Goal: Task Accomplishment & Management: Complete application form

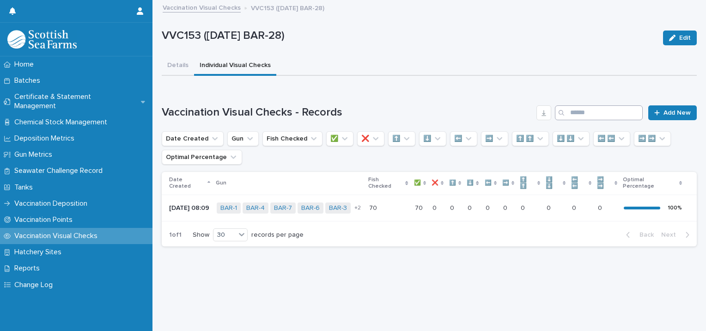
scroll to position [7, 0]
click at [669, 109] on span "Add New" at bounding box center [676, 112] width 27 height 6
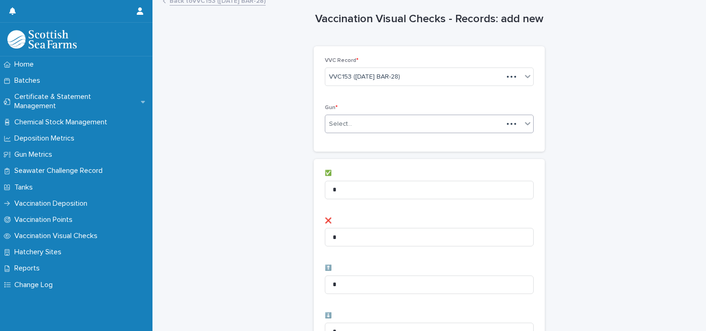
scroll to position [7, 0]
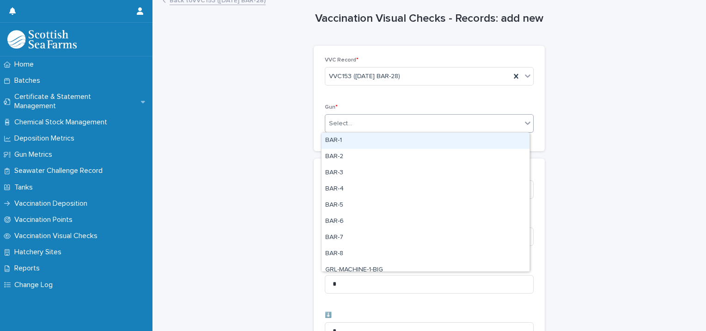
click at [360, 120] on div "Select..." at bounding box center [423, 123] width 196 height 15
click at [347, 140] on div "BAR-1" at bounding box center [426, 141] width 208 height 16
click at [373, 119] on div "BAR-1" at bounding box center [417, 123] width 185 height 16
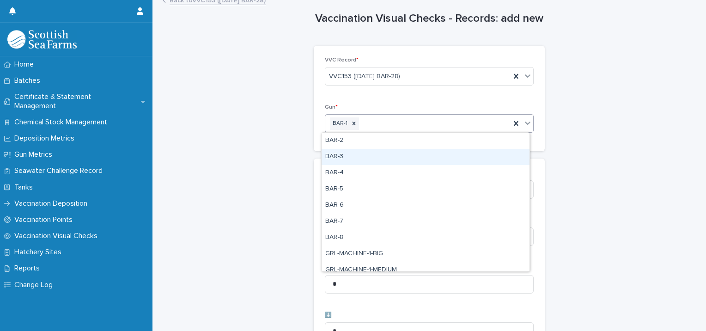
drag, startPoint x: 361, startPoint y: 145, endPoint x: 366, endPoint y: 141, distance: 6.6
click at [354, 158] on div "BAR-3" at bounding box center [426, 157] width 208 height 16
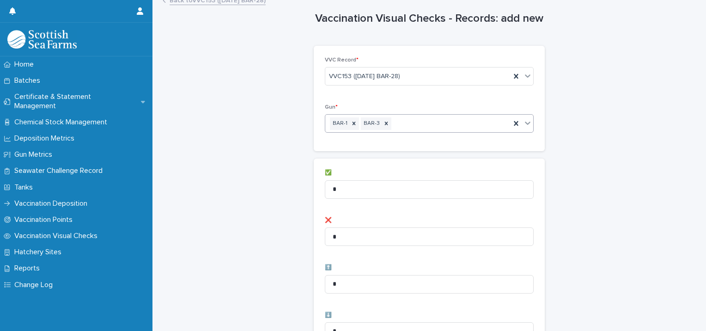
click at [401, 120] on div "BAR-1 BAR-3" at bounding box center [417, 123] width 185 height 16
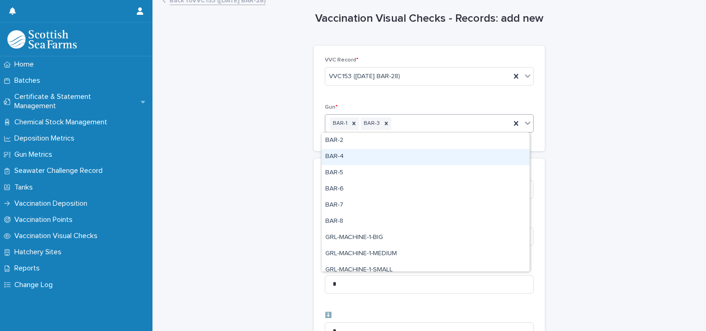
drag, startPoint x: 379, startPoint y: 152, endPoint x: 388, endPoint y: 148, distance: 10.4
click at [380, 152] on div "BAR-4" at bounding box center [426, 157] width 208 height 16
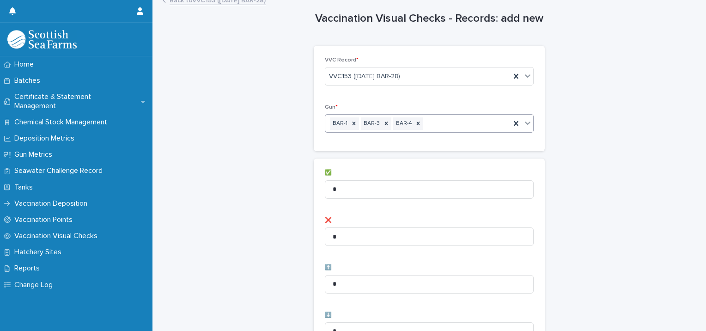
click at [430, 120] on div "BAR-1 BAR-3 BAR-4" at bounding box center [417, 123] width 185 height 16
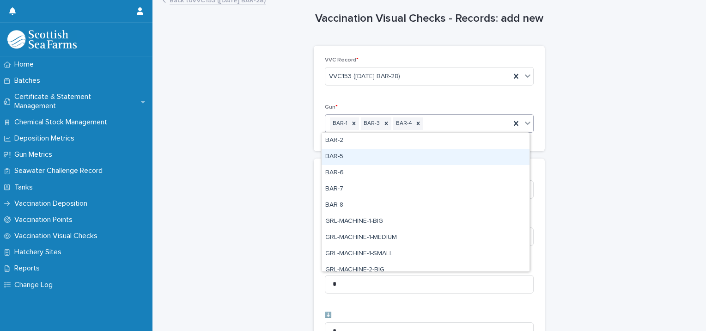
click at [403, 152] on div "BAR-5" at bounding box center [426, 157] width 208 height 16
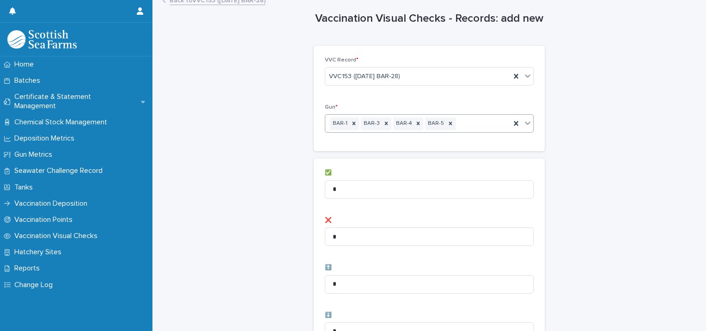
click at [461, 120] on div "BAR-1 BAR-3 BAR-4 BAR-5" at bounding box center [417, 123] width 185 height 16
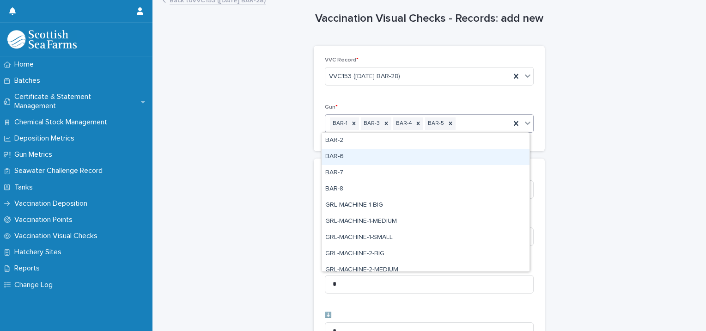
click at [419, 152] on div "BAR-6" at bounding box center [426, 157] width 208 height 16
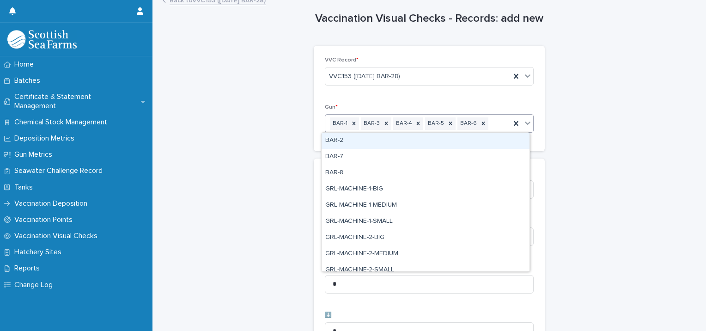
click at [488, 120] on div "BAR-1 BAR-3 BAR-4 BAR-5 BAR-6" at bounding box center [417, 123] width 185 height 16
click at [445, 101] on div "VVC Record * VVC153 ([DATE] BAR-28) Gun * option BAR-6, selected. option BAR-2 …" at bounding box center [429, 99] width 209 height 84
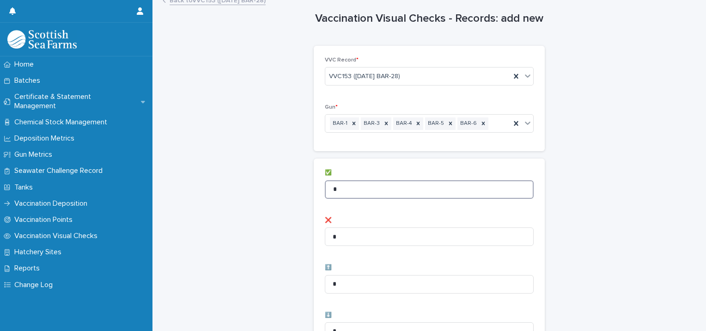
drag, startPoint x: 335, startPoint y: 183, endPoint x: 314, endPoint y: 176, distance: 21.8
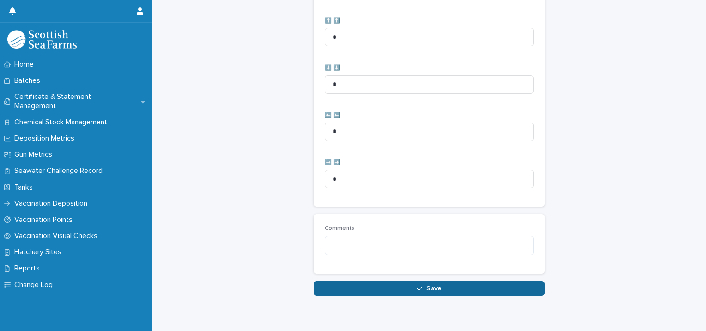
scroll to position [461, 0]
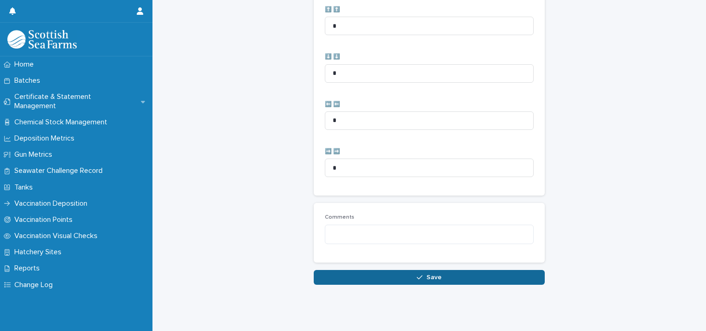
type input "**"
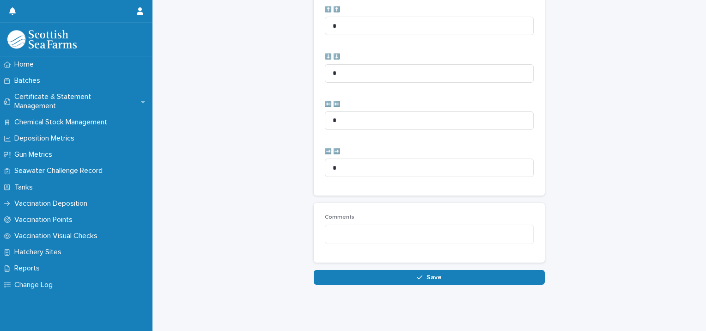
click at [394, 270] on button "Save" at bounding box center [429, 277] width 231 height 15
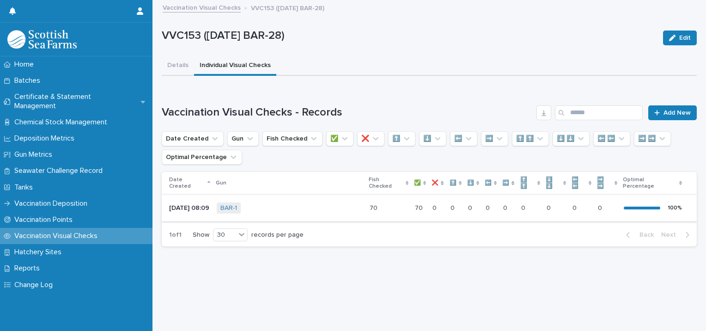
scroll to position [7, 0]
click at [663, 109] on span "Add New" at bounding box center [676, 112] width 27 height 6
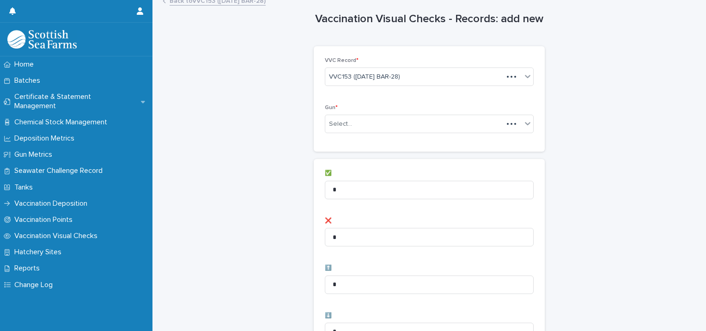
scroll to position [7, 0]
click at [351, 123] on div "Select..." at bounding box center [423, 123] width 196 height 15
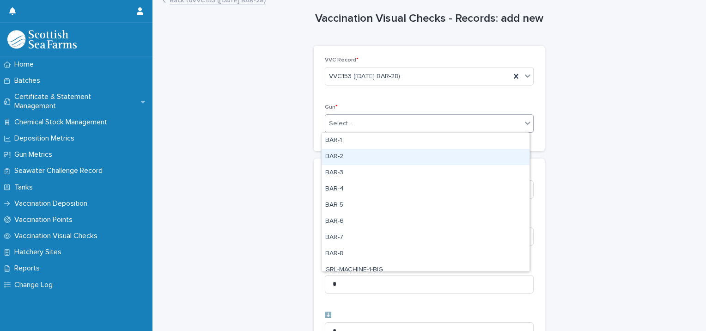
click at [349, 154] on div "BAR-2" at bounding box center [426, 157] width 208 height 16
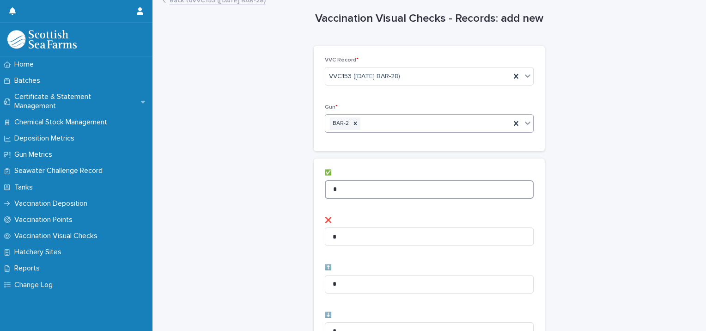
drag, startPoint x: 323, startPoint y: 183, endPoint x: 307, endPoint y: 181, distance: 15.8
type input "*"
drag, startPoint x: 313, startPoint y: 284, endPoint x: 291, endPoint y: 279, distance: 22.9
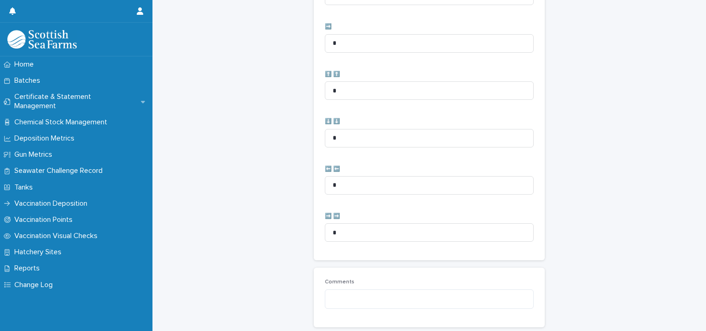
scroll to position [461, 0]
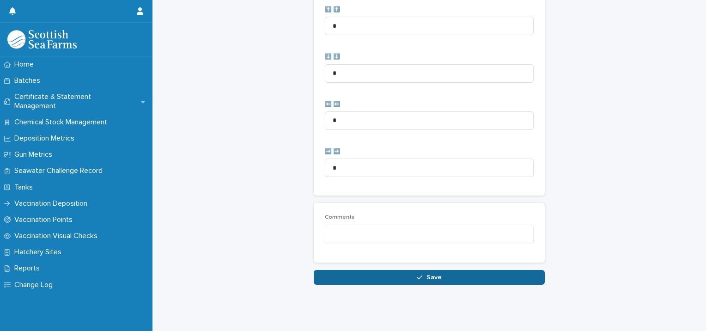
type input "*"
click at [377, 273] on button "Save" at bounding box center [429, 277] width 231 height 15
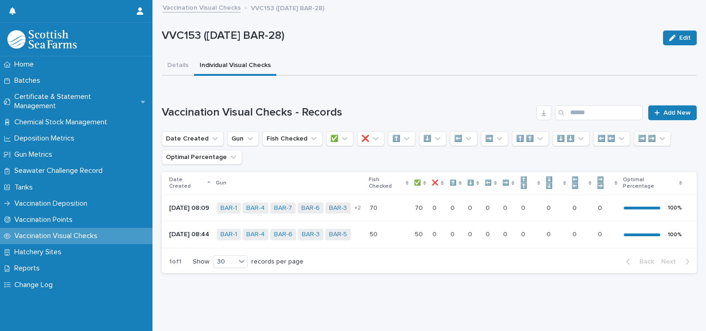
scroll to position [10, 0]
click at [668, 109] on span "Add New" at bounding box center [676, 112] width 27 height 6
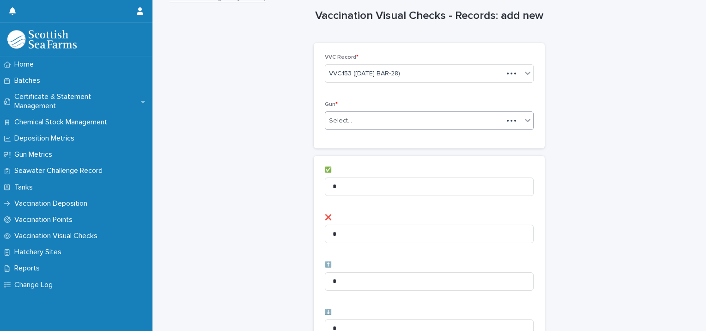
scroll to position [11, 0]
click at [354, 119] on div "Select..." at bounding box center [423, 119] width 196 height 15
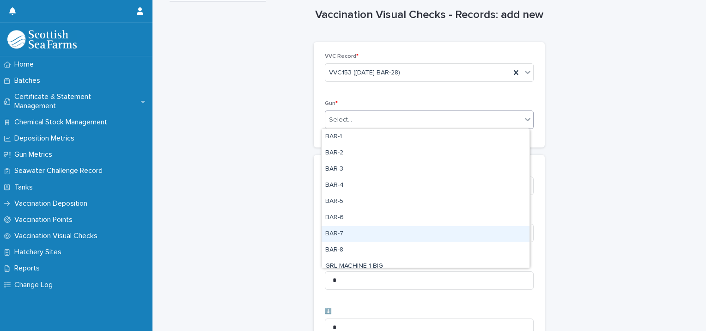
click at [347, 231] on div "BAR-7" at bounding box center [426, 234] width 208 height 16
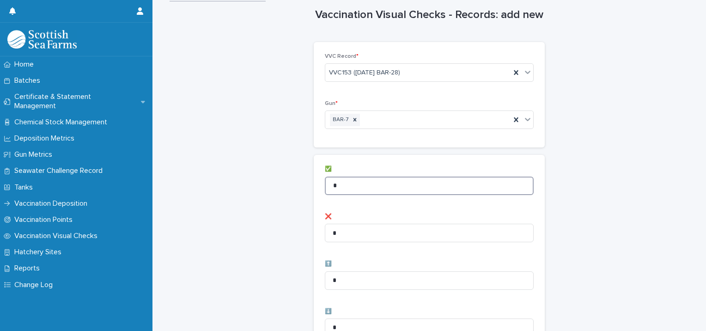
drag, startPoint x: 342, startPoint y: 180, endPoint x: 293, endPoint y: 173, distance: 49.4
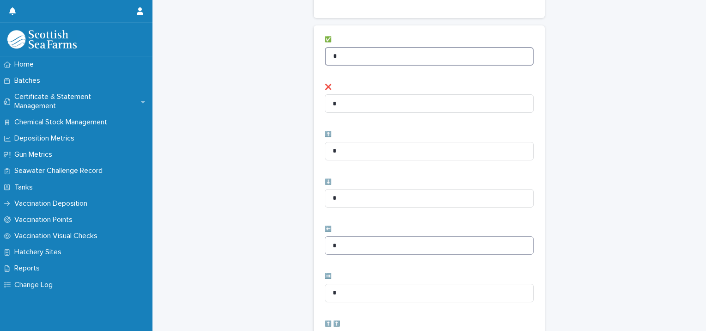
scroll to position [150, 0]
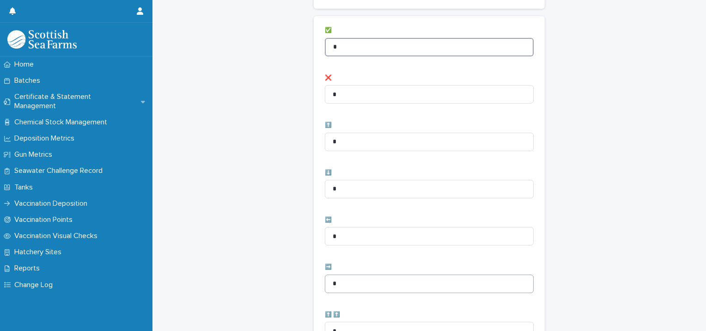
type input "*"
drag, startPoint x: 342, startPoint y: 281, endPoint x: 305, endPoint y: 273, distance: 38.1
click at [307, 274] on div "Vaccination Visual Checks - Records: add new Loading... Saving… Loading... Savi…" at bounding box center [429, 220] width 535 height 738
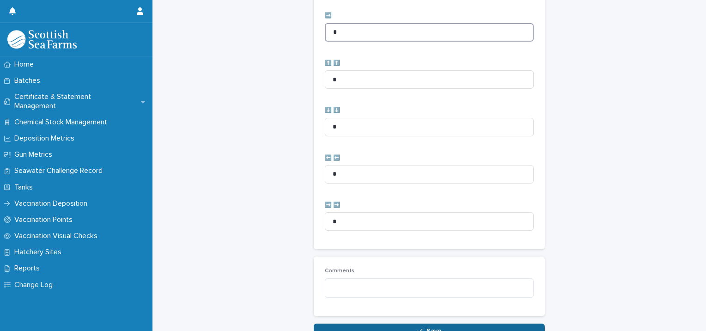
scroll to position [427, 0]
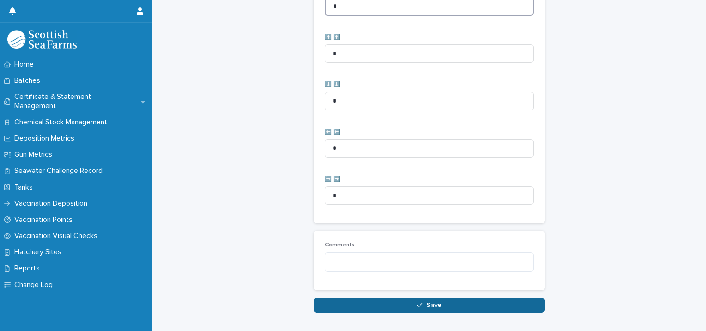
type input "*"
click at [359, 305] on button "Save" at bounding box center [429, 304] width 231 height 15
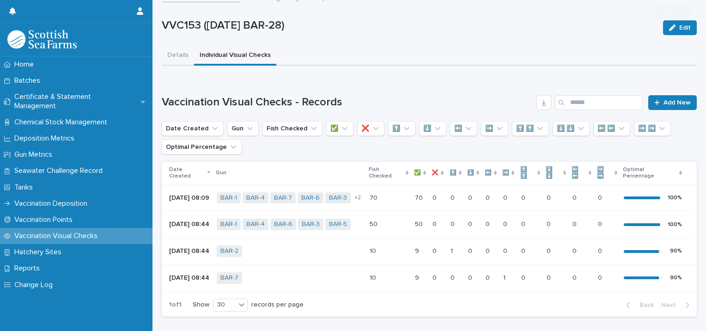
scroll to position [72, 0]
